Goal: Information Seeking & Learning: Compare options

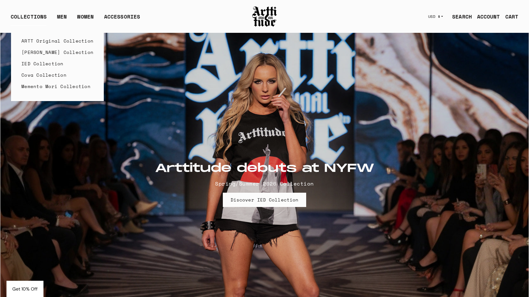
click at [39, 64] on link "IED Collection" at bounding box center [57, 63] width 72 height 11
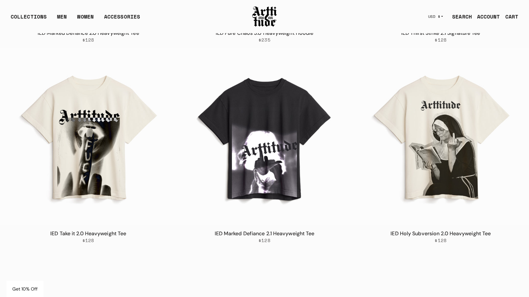
scroll to position [471, 0]
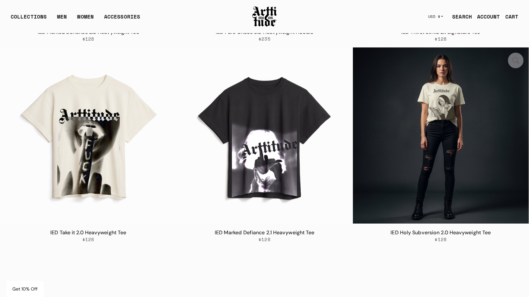
click at [431, 98] on img at bounding box center [441, 135] width 176 height 176
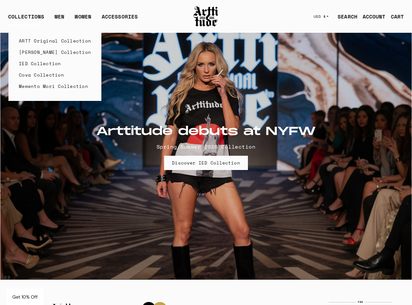
click at [36, 62] on link "IED Collection" at bounding box center [55, 63] width 72 height 11
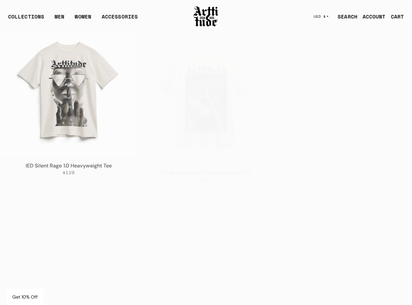
scroll to position [1085, 0]
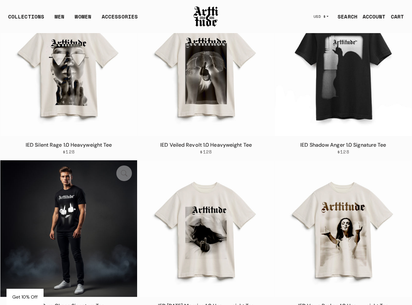
click at [53, 211] on img at bounding box center [68, 228] width 137 height 137
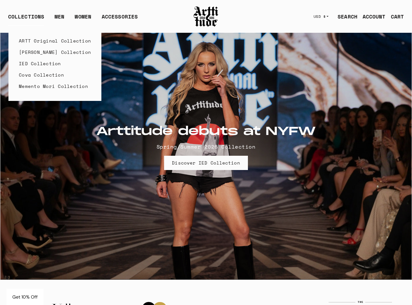
click at [41, 64] on link "IED Collection" at bounding box center [55, 63] width 72 height 11
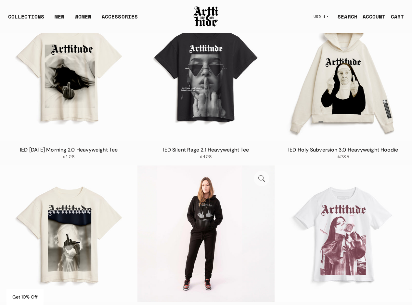
scroll to position [37, 0]
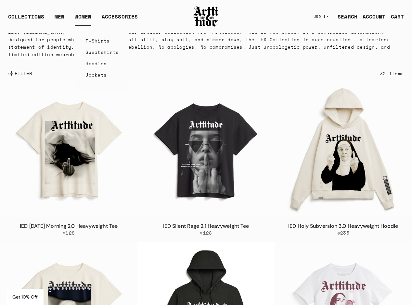
click at [97, 41] on link "T-Shirts" at bounding box center [101, 40] width 33 height 11
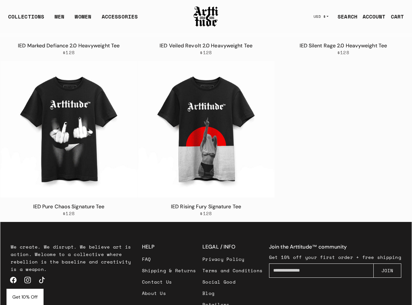
scroll to position [2329, 0]
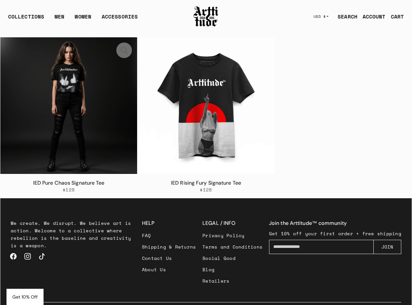
click at [60, 92] on img at bounding box center [68, 105] width 137 height 137
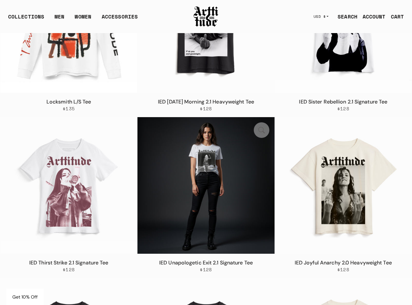
scroll to position [1603, 0]
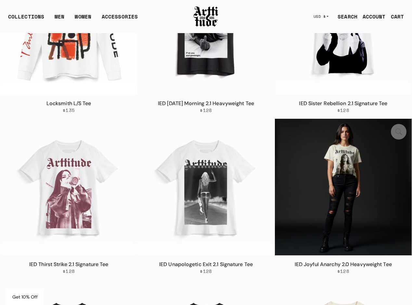
click at [346, 166] on img at bounding box center [343, 187] width 137 height 137
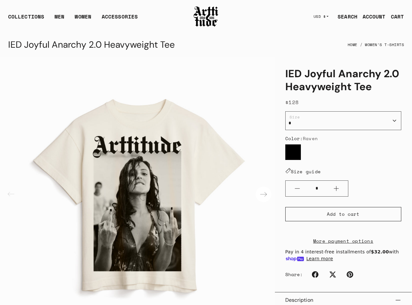
click at [262, 193] on div "Next slide" at bounding box center [263, 195] width 16 height 16
